Goal: Task Accomplishment & Management: Complete application form

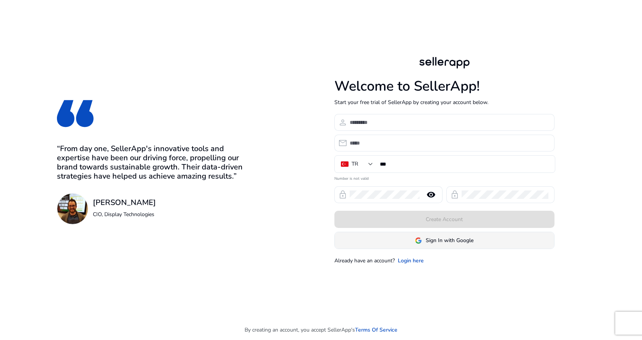
click at [450, 239] on span "Sign In with Google" at bounding box center [449, 240] width 48 height 8
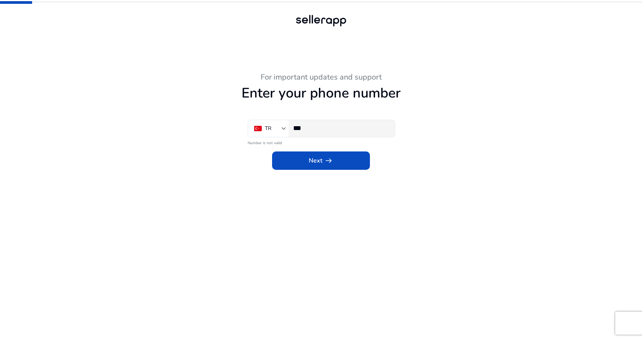
click at [332, 132] on input "***" at bounding box center [340, 128] width 95 height 8
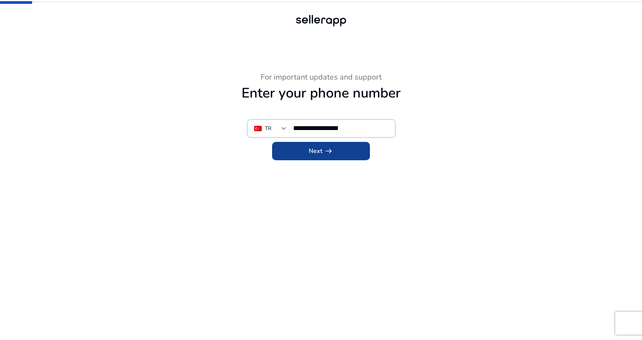
type input "**********"
click at [341, 153] on span at bounding box center [321, 151] width 98 height 18
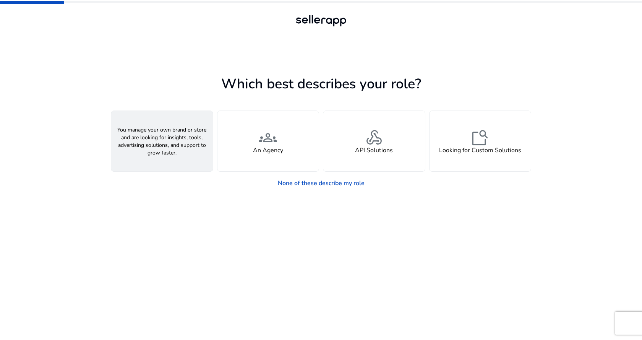
click at [156, 144] on span "person" at bounding box center [162, 137] width 18 height 18
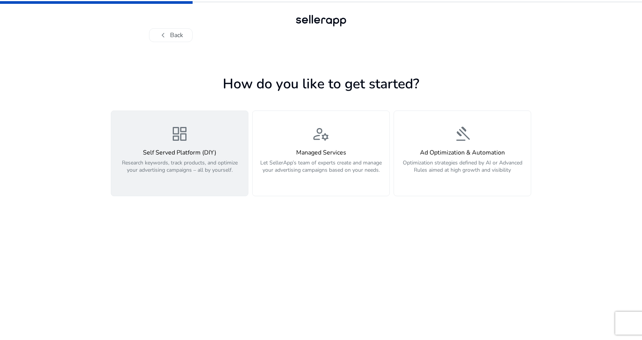
click at [202, 169] on p "Research keywords, track products, and optimize your advertising campaigns – al…" at bounding box center [180, 170] width 128 height 23
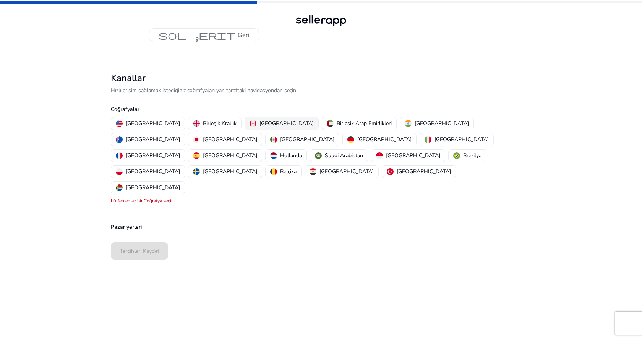
click at [268, 121] on div "[GEOGRAPHIC_DATA]" at bounding box center [281, 123] width 64 height 8
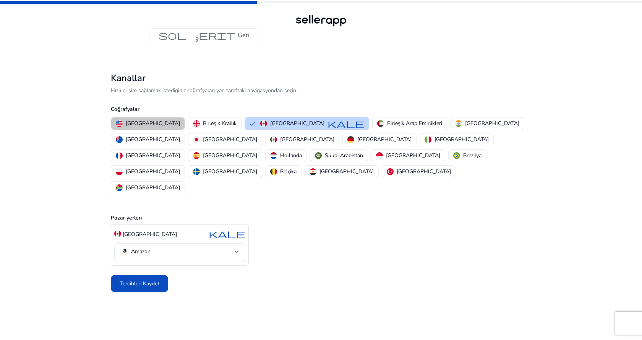
click at [167, 122] on font "[GEOGRAPHIC_DATA]" at bounding box center [153, 123] width 54 height 7
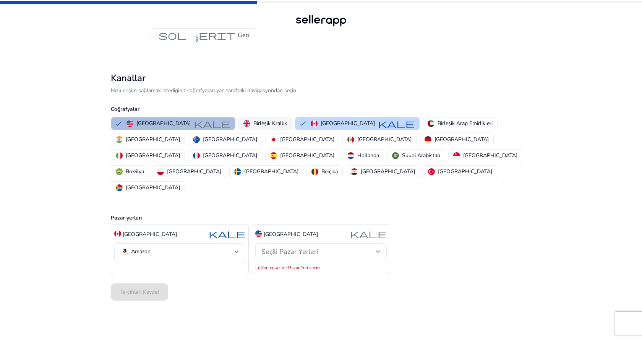
click at [279, 122] on font "Birleşik Krallık" at bounding box center [270, 123] width 34 height 7
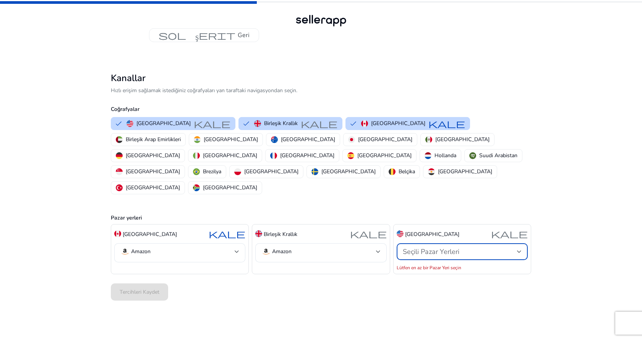
click at [519, 247] on div at bounding box center [519, 251] width 5 height 9
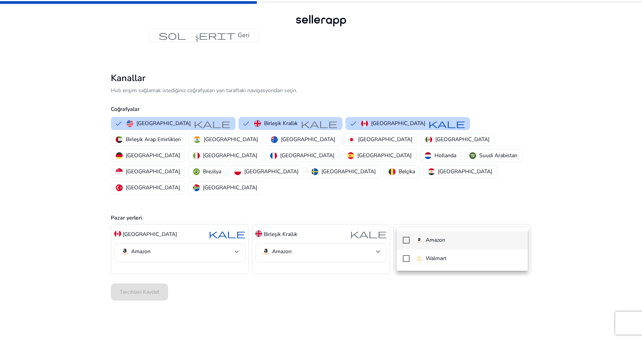
click at [437, 238] on font "Amazon" at bounding box center [434, 239] width 19 height 7
click at [333, 218] on div at bounding box center [321, 170] width 642 height 340
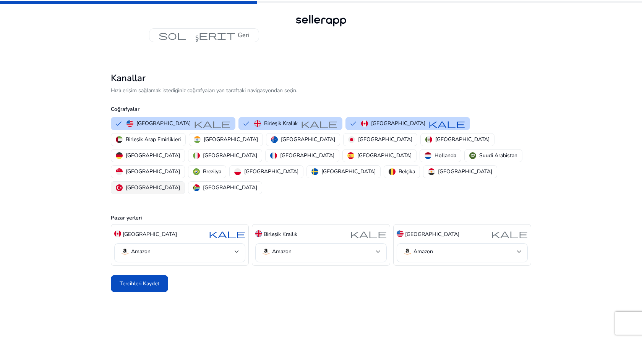
click at [180, 184] on font "[GEOGRAPHIC_DATA]" at bounding box center [153, 187] width 54 height 7
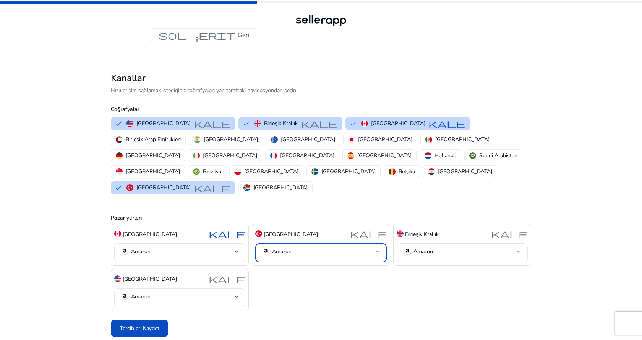
click at [290, 247] on font "Amazon" at bounding box center [281, 250] width 19 height 7
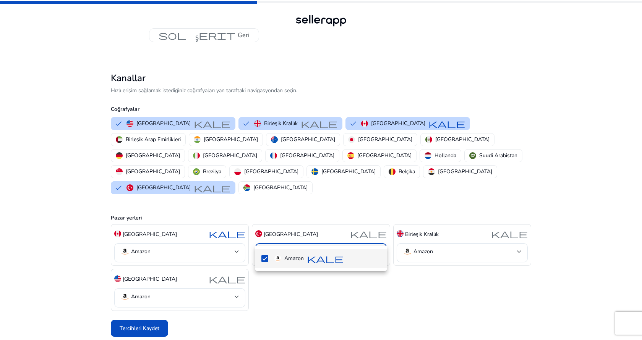
click at [366, 296] on div at bounding box center [321, 170] width 642 height 340
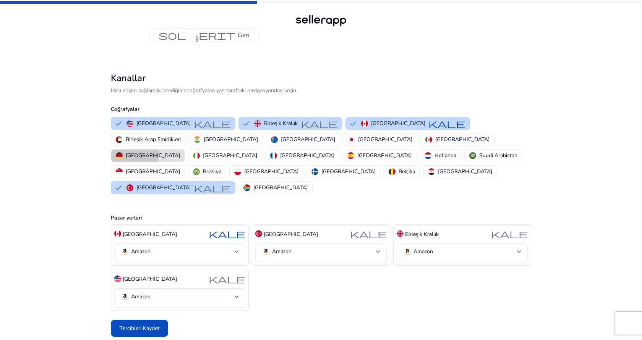
click at [180, 152] on font "[GEOGRAPHIC_DATA]" at bounding box center [153, 155] width 54 height 7
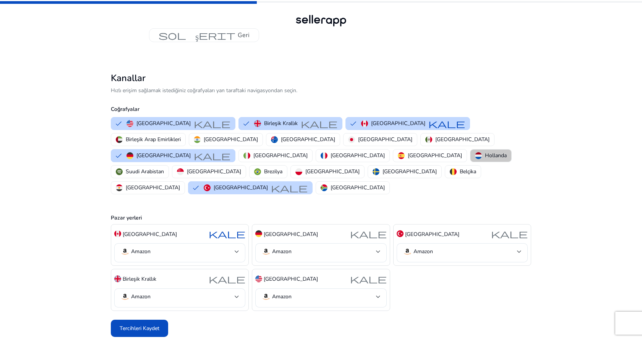
click at [485, 155] on font "Hollanda" at bounding box center [496, 155] width 22 height 7
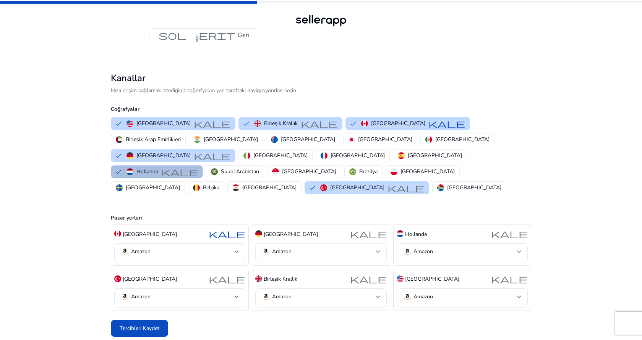
click at [352, 247] on mat-select-trigger "Amazon" at bounding box center [318, 251] width 114 height 9
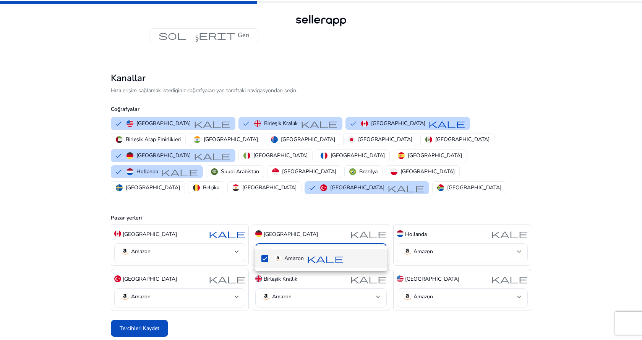
click at [349, 189] on div at bounding box center [321, 170] width 642 height 340
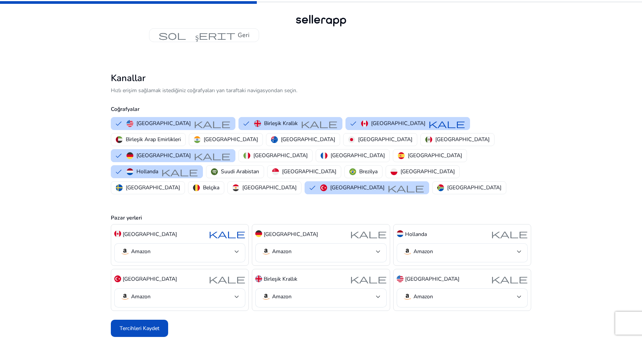
click at [442, 247] on mat-select-trigger "Amazon" at bounding box center [460, 251] width 114 height 9
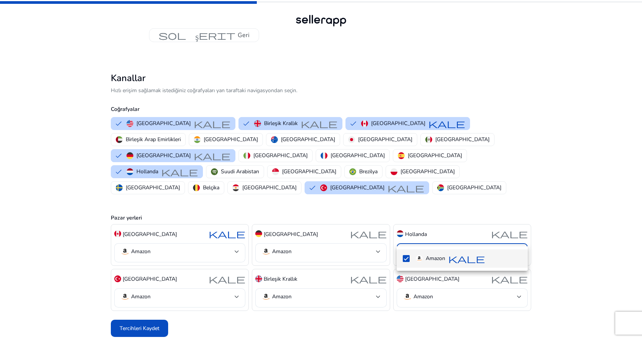
click at [447, 192] on div at bounding box center [321, 170] width 642 height 340
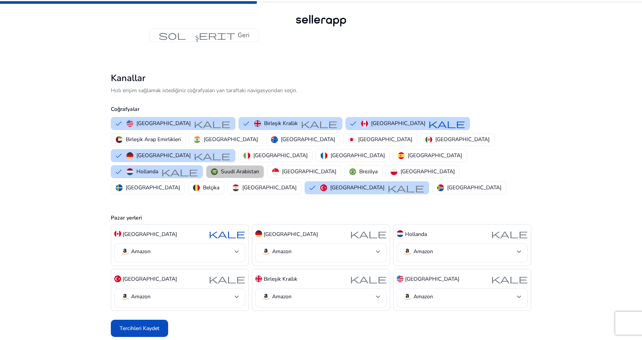
click at [234, 168] on font "Suudi Arabistan" at bounding box center [240, 171] width 38 height 7
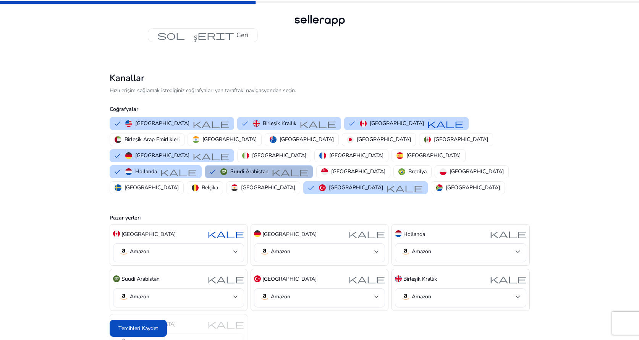
click at [196, 292] on mat-select-trigger "Amazon" at bounding box center [176, 296] width 114 height 9
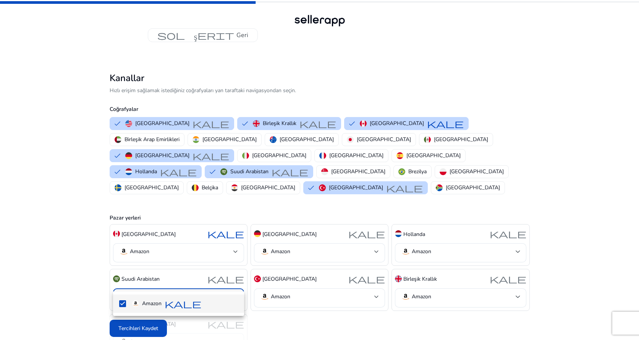
click at [618, 230] on div at bounding box center [319, 170] width 639 height 340
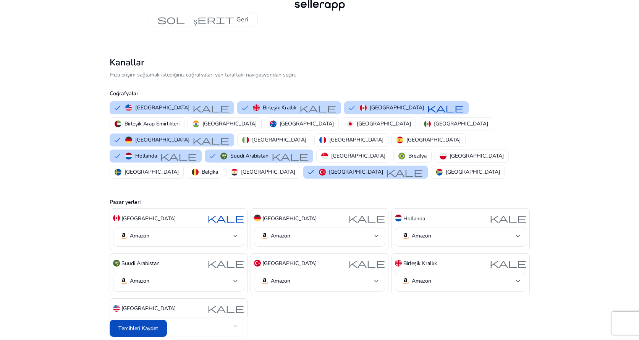
scroll to position [29, 0]
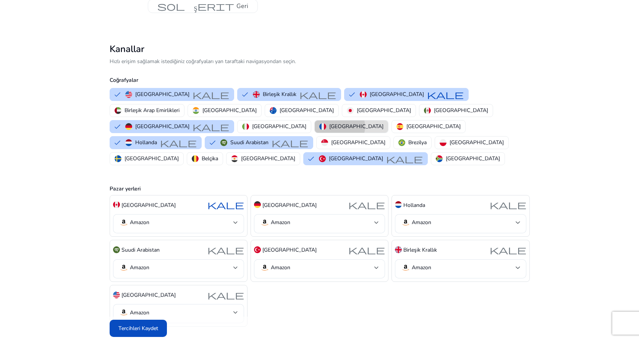
click at [383, 123] on font "[GEOGRAPHIC_DATA]" at bounding box center [356, 126] width 54 height 7
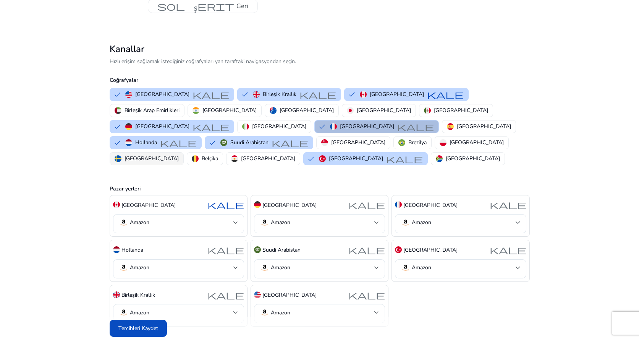
click at [183, 152] on button "[GEOGRAPHIC_DATA]" at bounding box center [146, 158] width 73 height 12
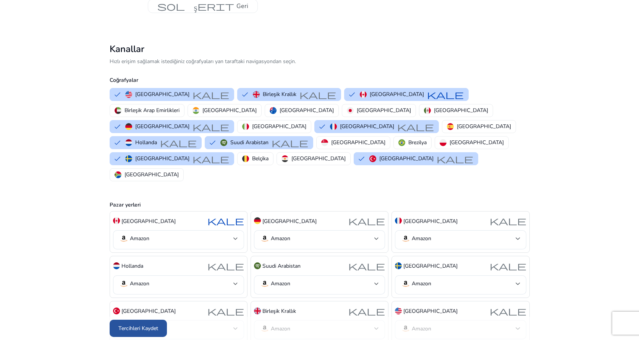
click at [117, 327] on span at bounding box center [138, 328] width 57 height 18
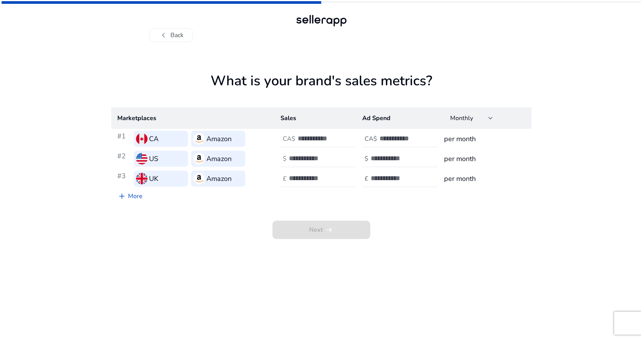
scroll to position [0, 0]
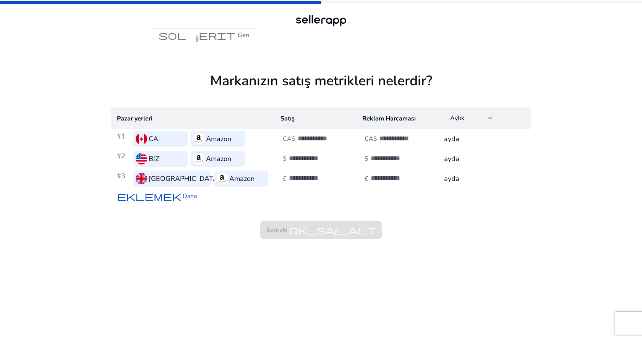
click at [309, 139] on input "number" at bounding box center [324, 138] width 52 height 8
click at [317, 159] on input "number" at bounding box center [315, 158] width 52 height 8
click at [309, 136] on input "number" at bounding box center [324, 138] width 52 height 8
type input "****"
click at [315, 155] on input "number" at bounding box center [315, 158] width 52 height 8
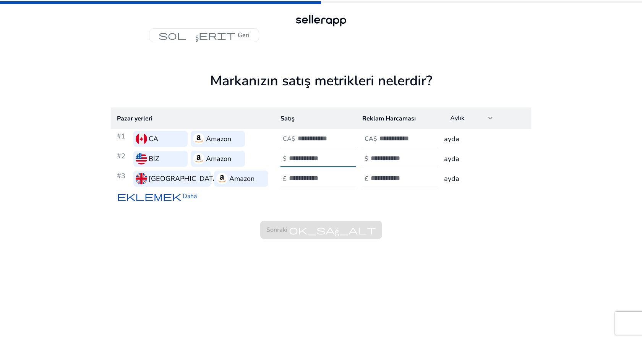
type input "****"
click at [319, 176] on input "number" at bounding box center [315, 178] width 52 height 8
type input "****"
click at [422, 231] on div "Sonraki ok_sağ_alt" at bounding box center [321, 221] width 420 height 35
click at [395, 138] on input "number" at bounding box center [405, 138] width 52 height 8
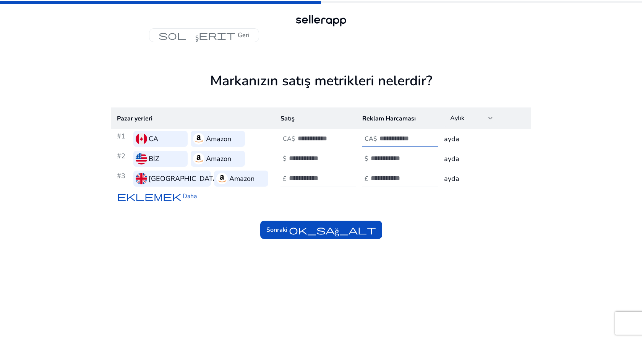
type input "***"
click at [392, 158] on input "number" at bounding box center [396, 158] width 52 height 8
type input "***"
click at [392, 177] on input "number" at bounding box center [396, 178] width 52 height 8
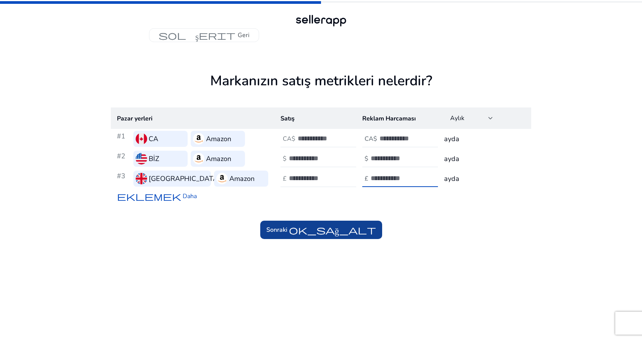
type input "***"
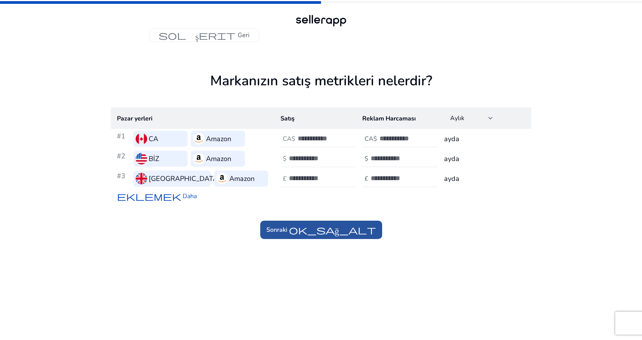
click at [335, 233] on font "ok_sağ_alt" at bounding box center [332, 229] width 87 height 11
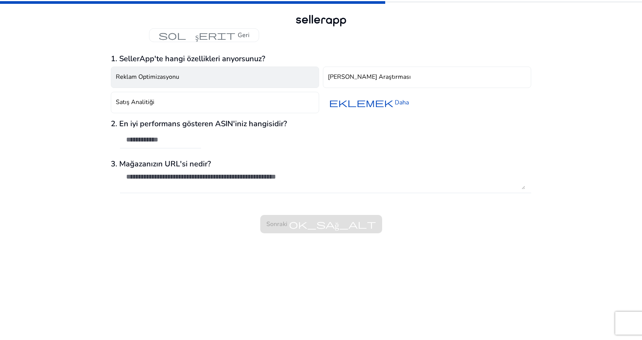
click at [182, 77] on button "Reklam Optimizasyonu" at bounding box center [215, 76] width 208 height 21
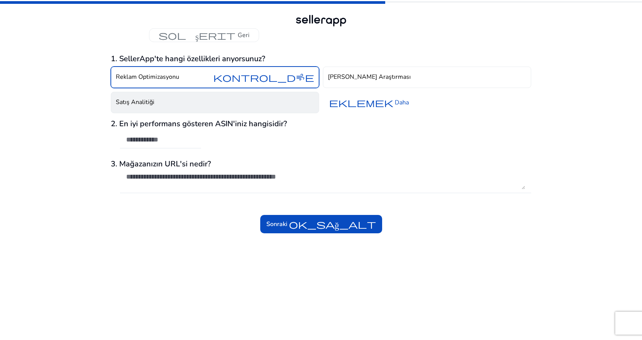
click at [232, 104] on button "Satış Analitiği" at bounding box center [215, 102] width 208 height 21
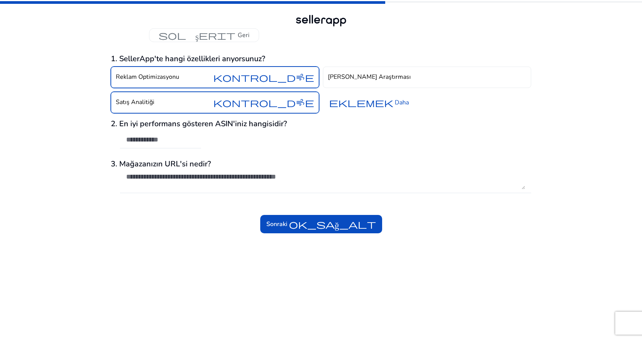
click at [177, 78] on font "Reklam Optimizasyonu" at bounding box center [147, 77] width 63 height 8
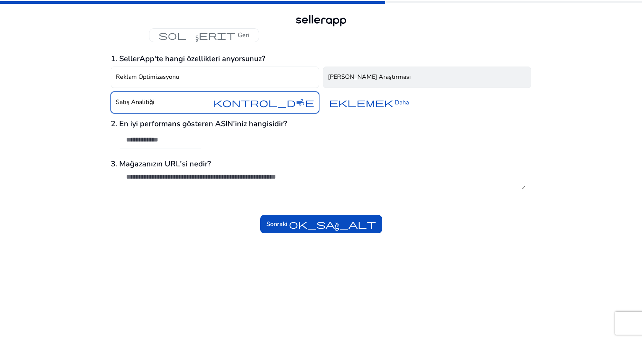
click at [380, 73] on font "[PERSON_NAME] Araştırması" at bounding box center [369, 77] width 83 height 8
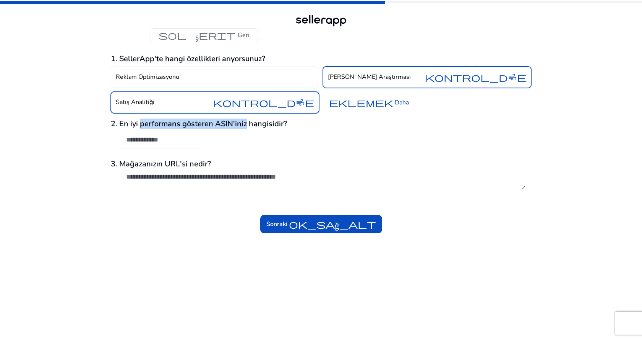
drag, startPoint x: 146, startPoint y: 125, endPoint x: 245, endPoint y: 125, distance: 99.7
click at [245, 125] on font "2. En iyi performans gösteren ASIN'iniz hangisidir?" at bounding box center [199, 123] width 176 height 10
click at [193, 178] on textarea at bounding box center [325, 180] width 399 height 17
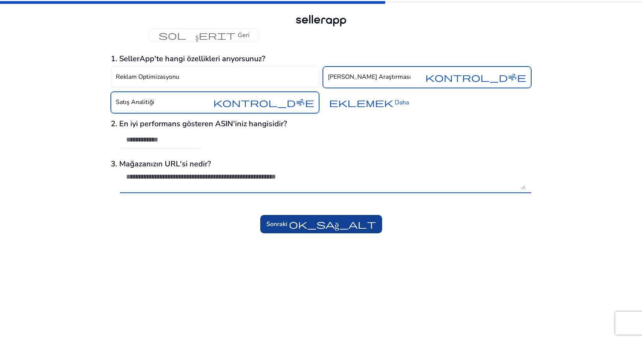
click at [304, 226] on font "ok_sağ_alt" at bounding box center [332, 223] width 87 height 11
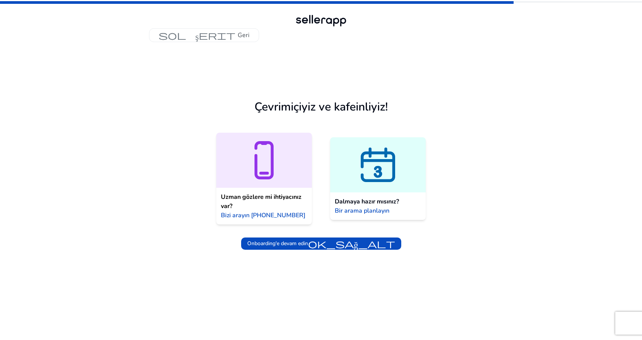
click at [382, 204] on font "Dalmaya hazır mısınız?" at bounding box center [367, 201] width 64 height 8
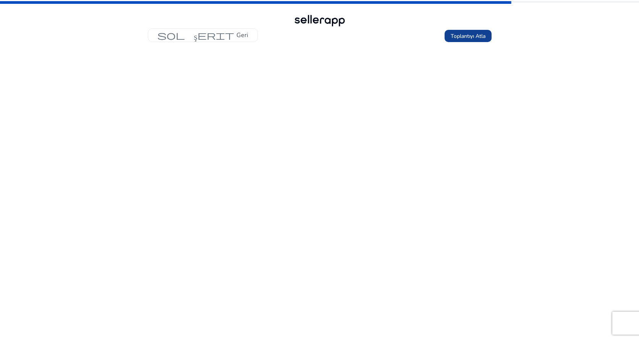
click at [473, 34] on font "Toplantıyı Atla" at bounding box center [468, 35] width 35 height 7
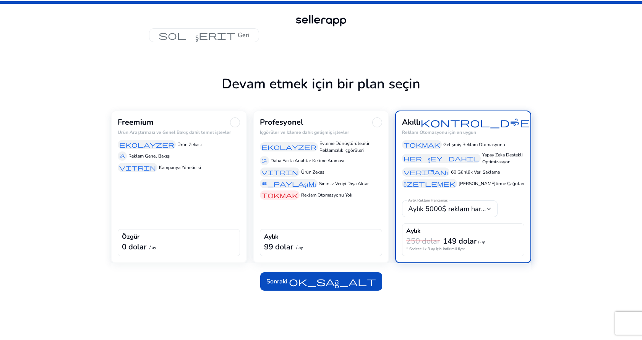
click at [143, 228] on div "Freemium Ürün Araştırması ve Genel Bakış dahil temel işlevler ekolayzer Ürün Ze…" at bounding box center [179, 186] width 136 height 152
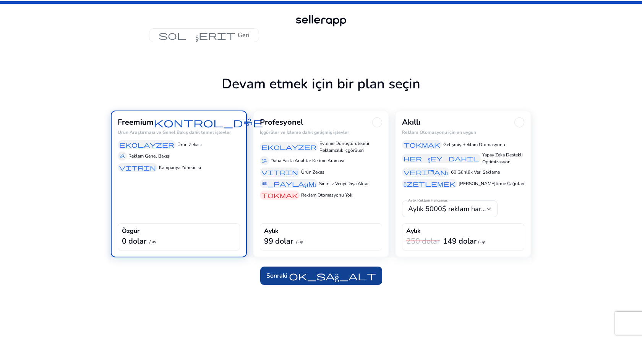
click at [308, 281] on span at bounding box center [321, 275] width 122 height 18
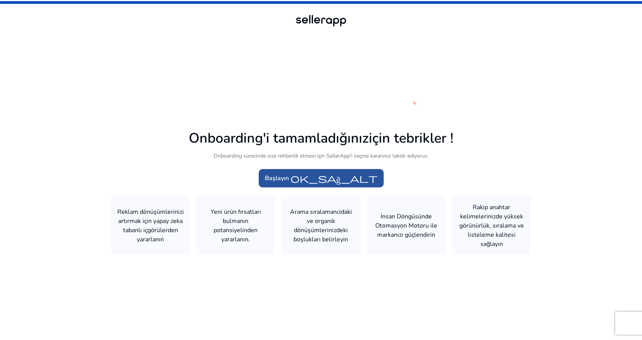
click at [312, 181] on font "ok_sağ_alt" at bounding box center [333, 178] width 87 height 11
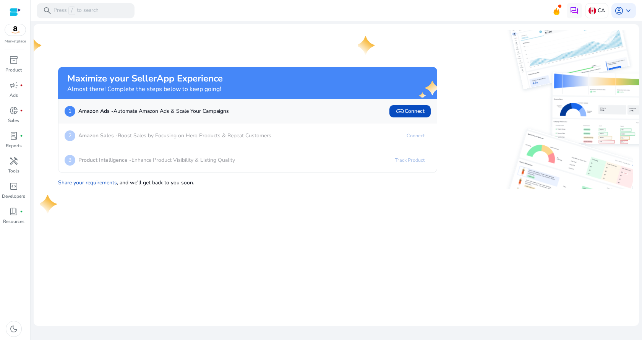
click at [291, 265] on mat-card "Maximize your SellerApp Experience Almost there! Complete the steps below to ke…" at bounding box center [336, 174] width 605 height 301
